Goal: Task Accomplishment & Management: Manage account settings

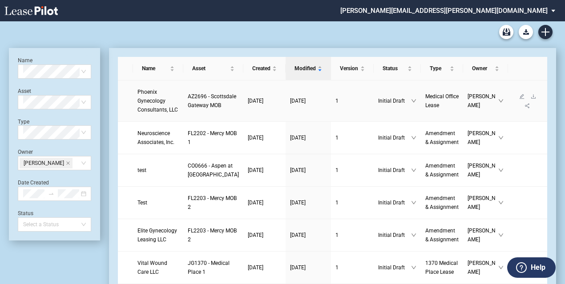
click at [158, 101] on span "Phoenix Gynecology Consultants, LLC" at bounding box center [158, 101] width 41 height 24
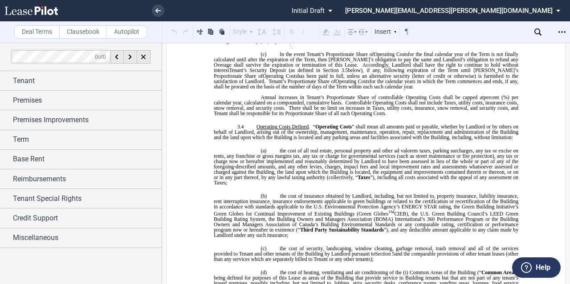
scroll to position [1335, 0]
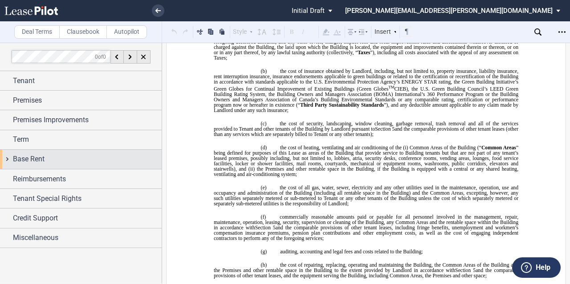
click at [13, 159] on span "Base Rent" at bounding box center [29, 159] width 32 height 11
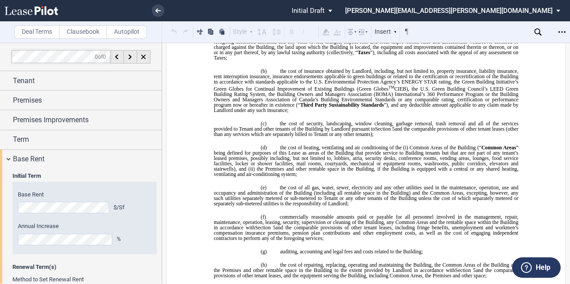
scroll to position [106, 0]
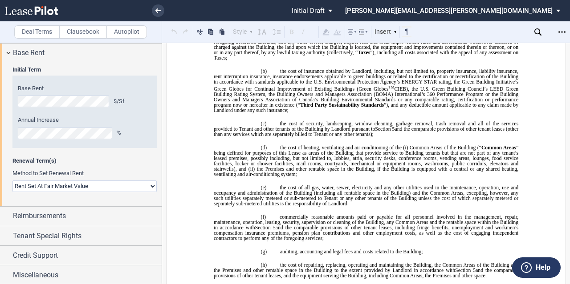
click at [57, 188] on select "Rent Set At Fair Market Value Rent Specified in Lease" at bounding box center [84, 187] width 144 height 12
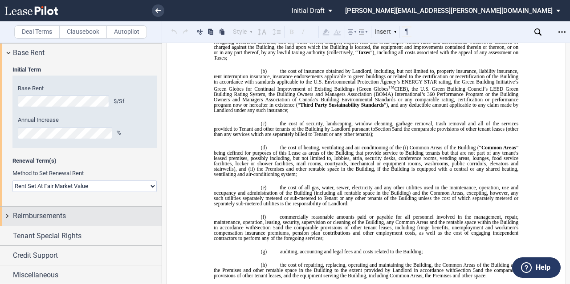
click at [51, 207] on div "Reimbursements" at bounding box center [81, 216] width 162 height 19
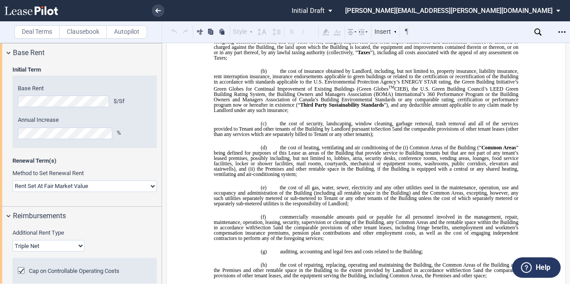
scroll to position [0, 0]
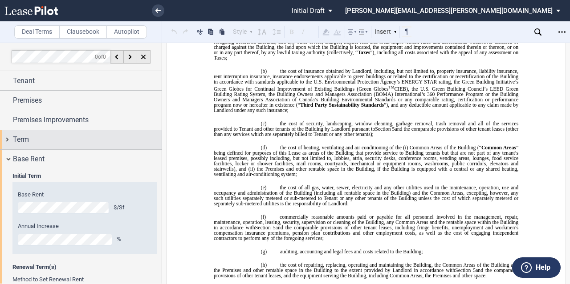
click at [45, 133] on div "Term" at bounding box center [81, 139] width 162 height 19
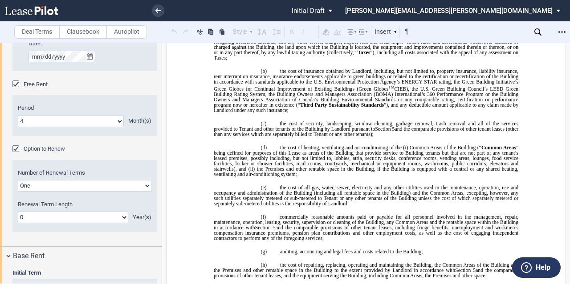
scroll to position [223, 0]
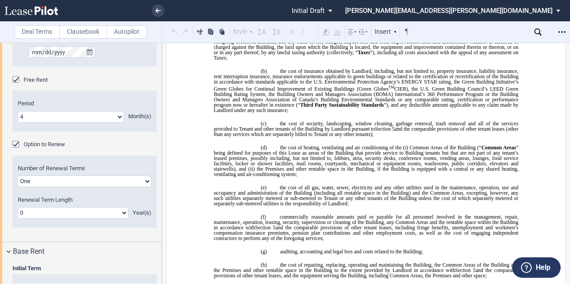
click at [44, 211] on select "0 1 2 3 4 5 6 7 8 9 10 11 12 13 14 15 16 17 18 19 20" at bounding box center [73, 213] width 110 height 12
select select "number:5"
click at [18, 207] on select "0 1 2 3 4 5 6 7 8 9 10 11 12 13 14 15 16 17 18 19 20" at bounding box center [73, 213] width 110 height 12
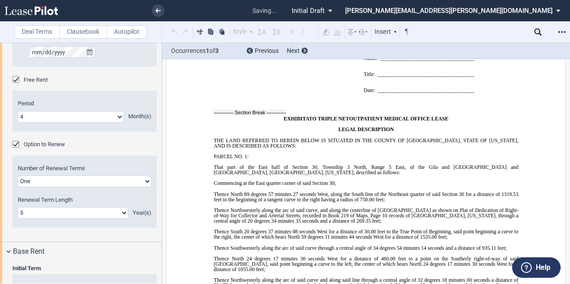
scroll to position [7628, 0]
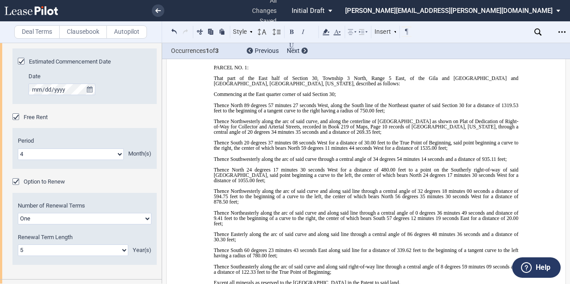
scroll to position [0, 0]
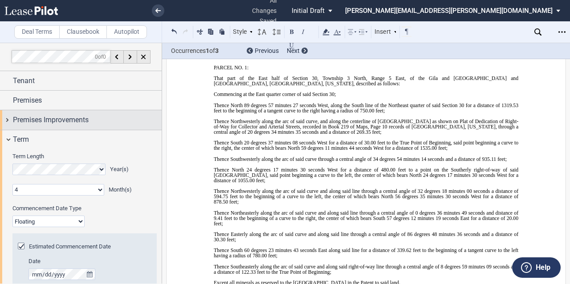
click at [87, 115] on span "Premises Improvements" at bounding box center [51, 120] width 76 height 11
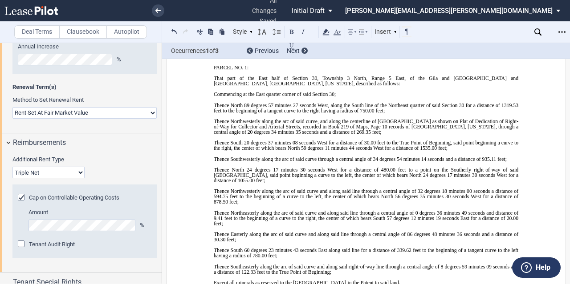
scroll to position [758, 0]
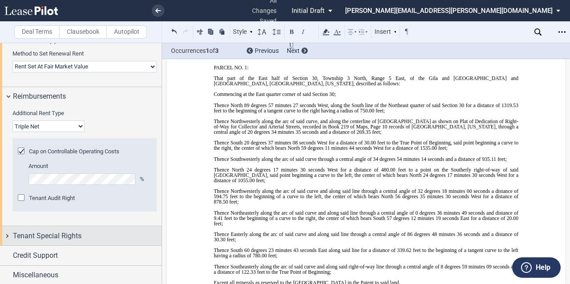
click at [68, 239] on span "Tenant Special Rights" at bounding box center [47, 236] width 69 height 11
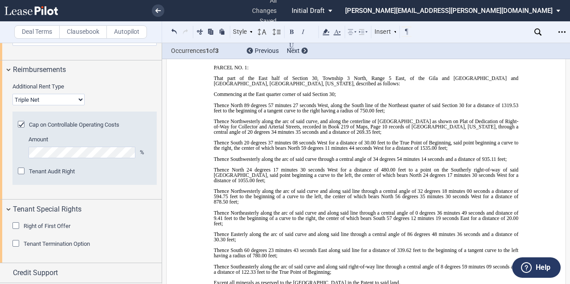
scroll to position [801, 0]
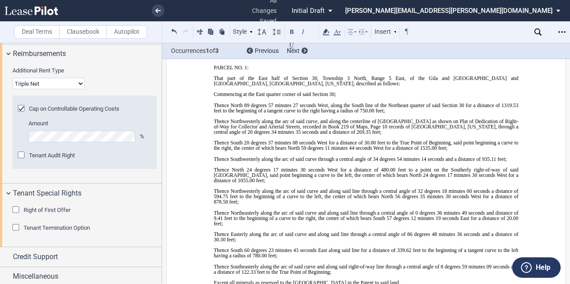
click at [61, 225] on span "Tenant Termination Option" at bounding box center [57, 228] width 66 height 7
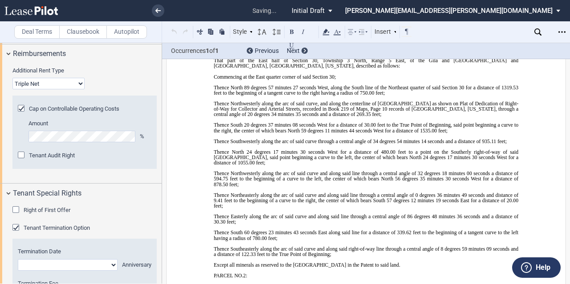
scroll to position [7860, 0]
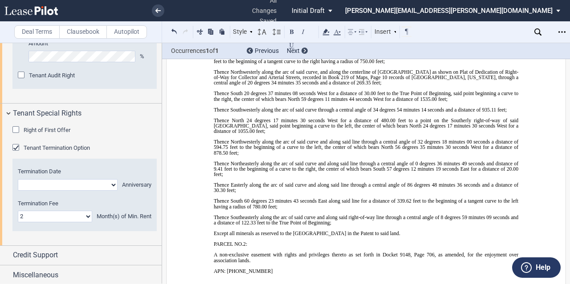
click at [55, 148] on span "Tenant Termination Option" at bounding box center [57, 148] width 66 height 7
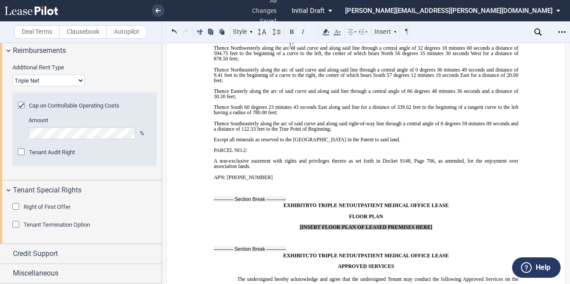
scroll to position [802, 0]
